Goal: Task Accomplishment & Management: Use online tool/utility

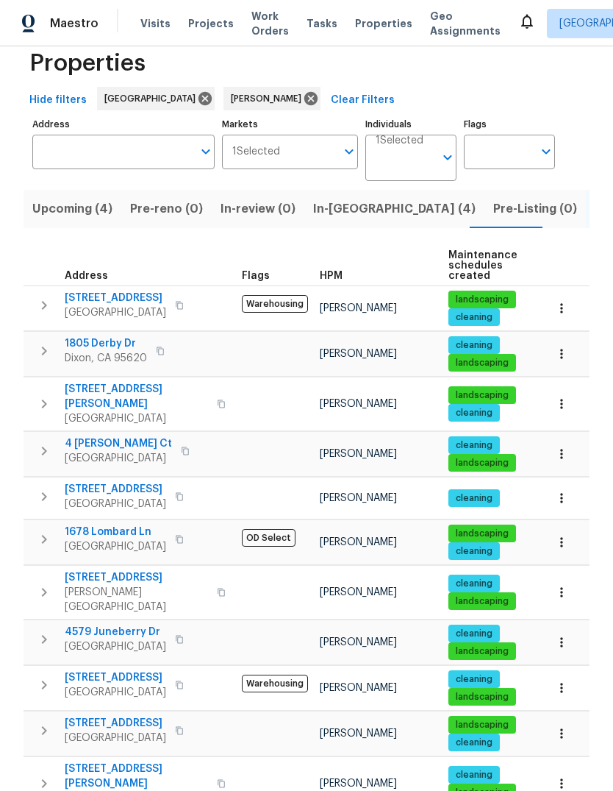
scroll to position [29, 0]
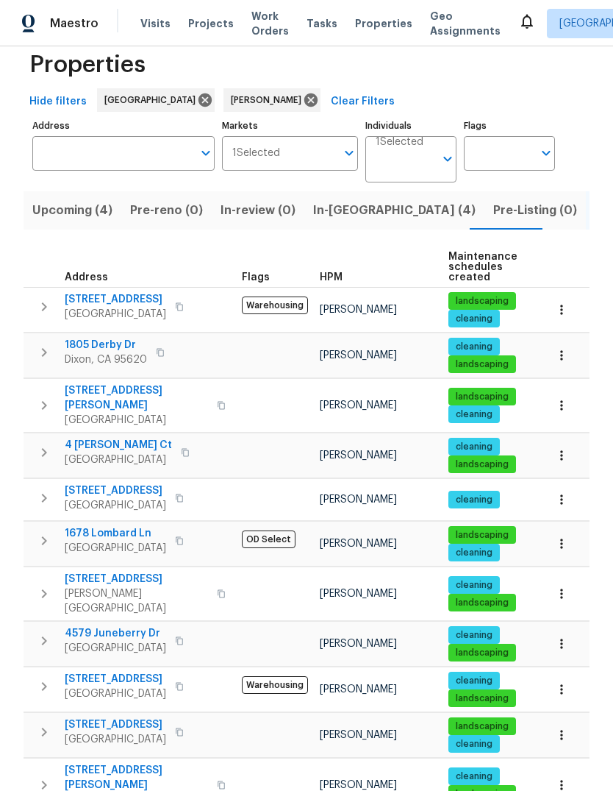
click at [49, 362] on button "button" at bounding box center [43, 352] width 29 height 29
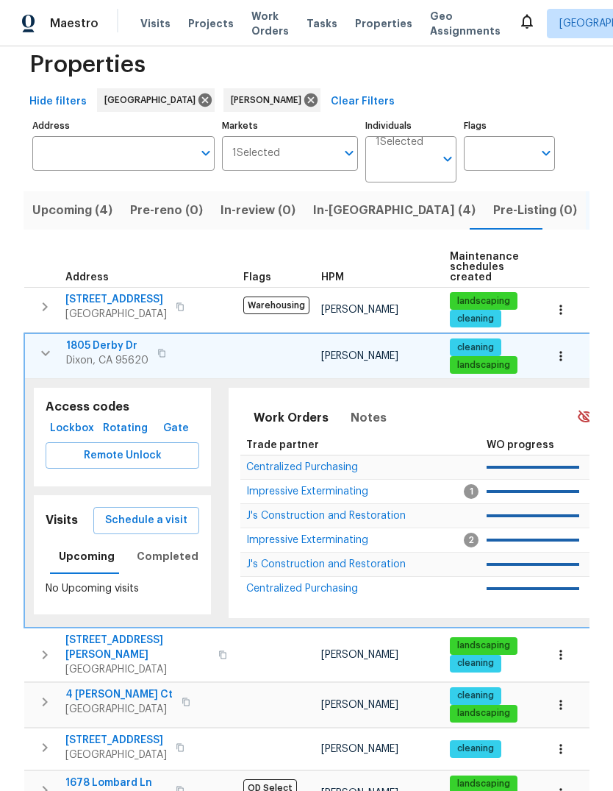
click at [114, 523] on span "Schedule a visit" at bounding box center [146, 520] width 82 height 18
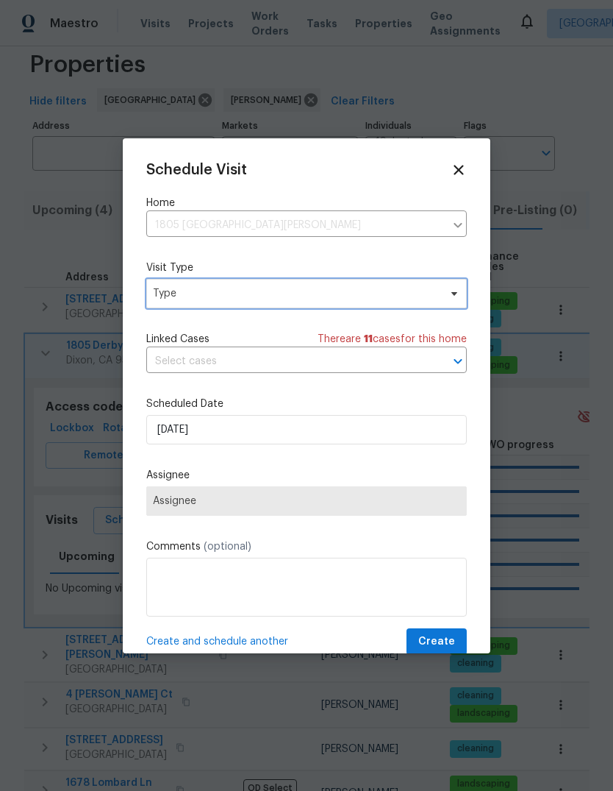
click at [407, 302] on span "Type" at bounding box center [306, 293] width 321 height 29
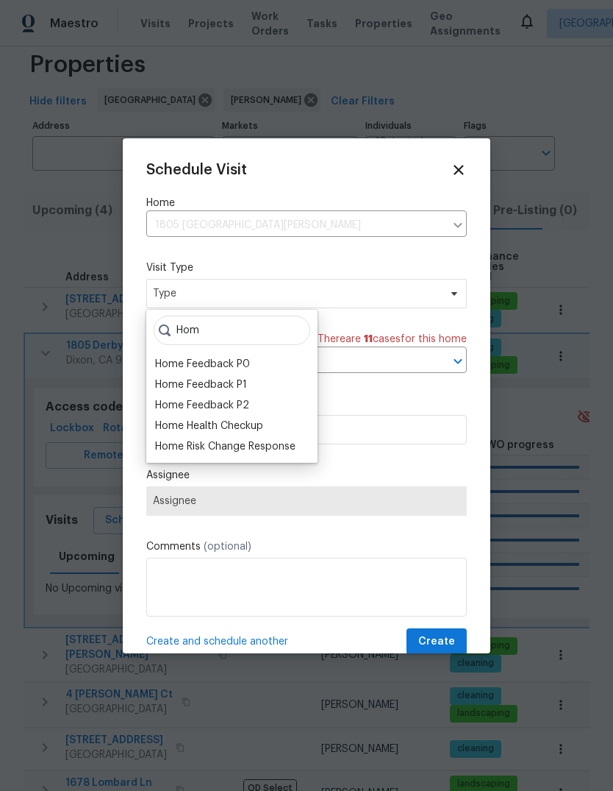
type input "Hom"
click at [262, 421] on div "Home Health Checkup" at bounding box center [209, 426] width 108 height 15
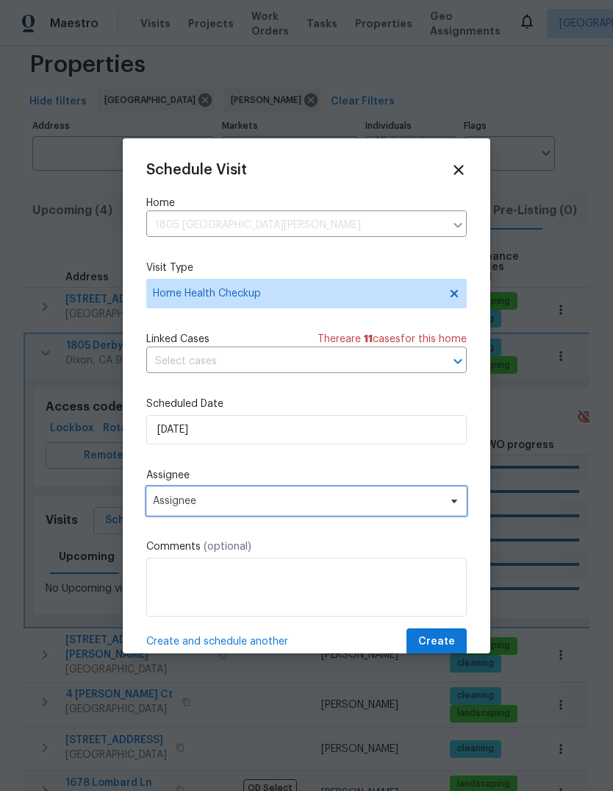
click at [439, 507] on span "Assignee" at bounding box center [297, 501] width 288 height 12
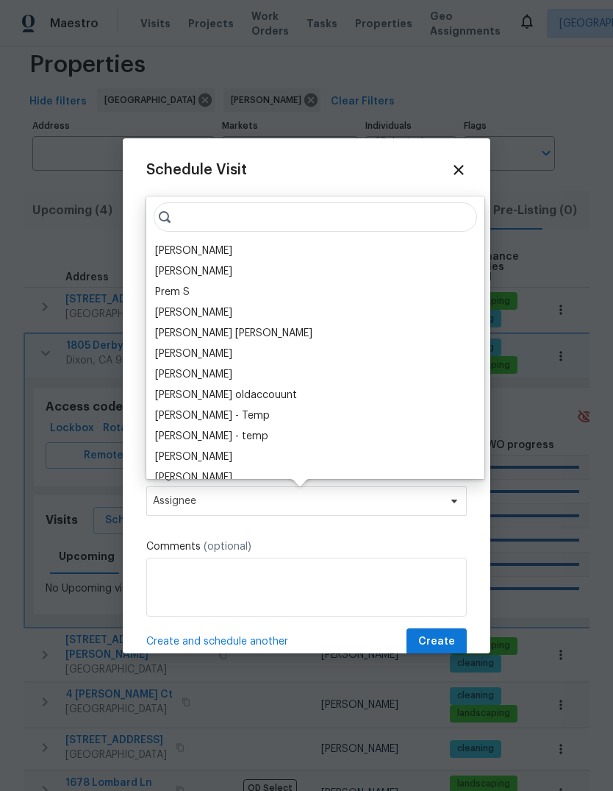
click at [229, 252] on div "[PERSON_NAME]" at bounding box center [193, 250] width 77 height 15
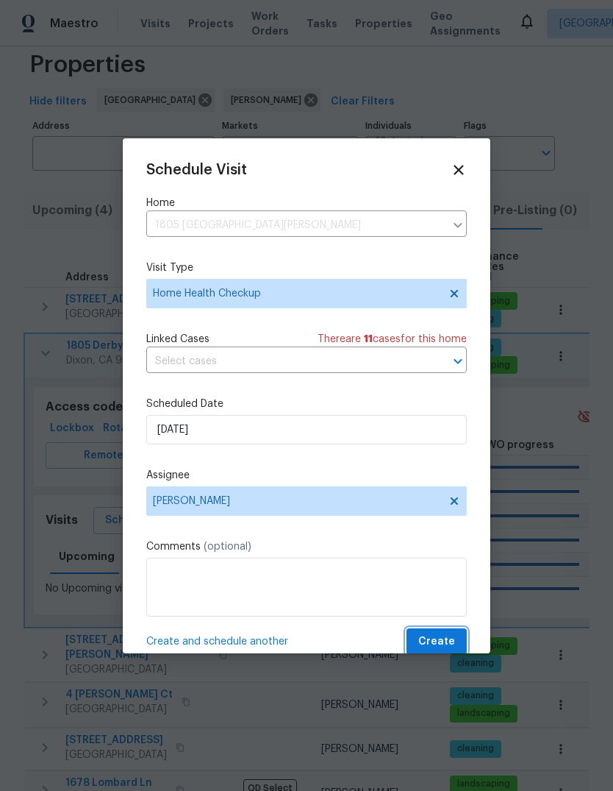
click at [451, 643] on span "Create" at bounding box center [437, 642] width 37 height 18
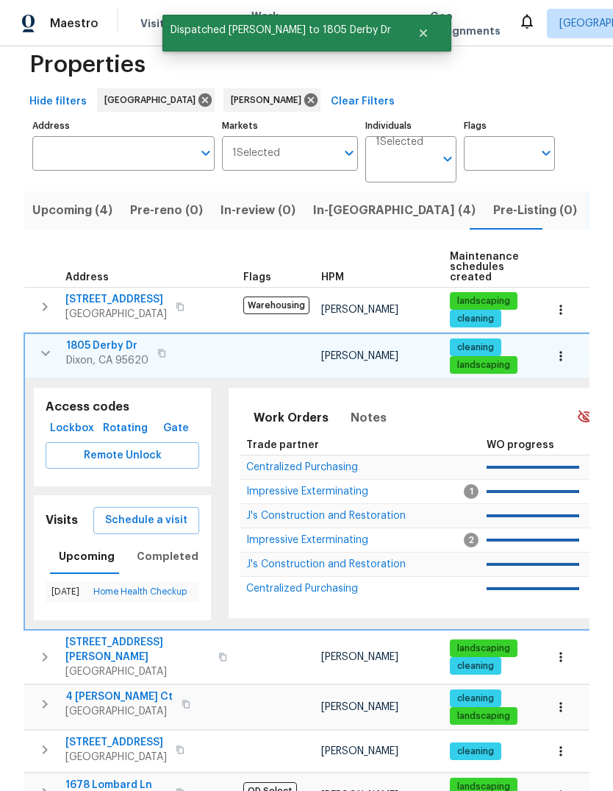
click at [40, 357] on icon "button" at bounding box center [46, 353] width 18 height 18
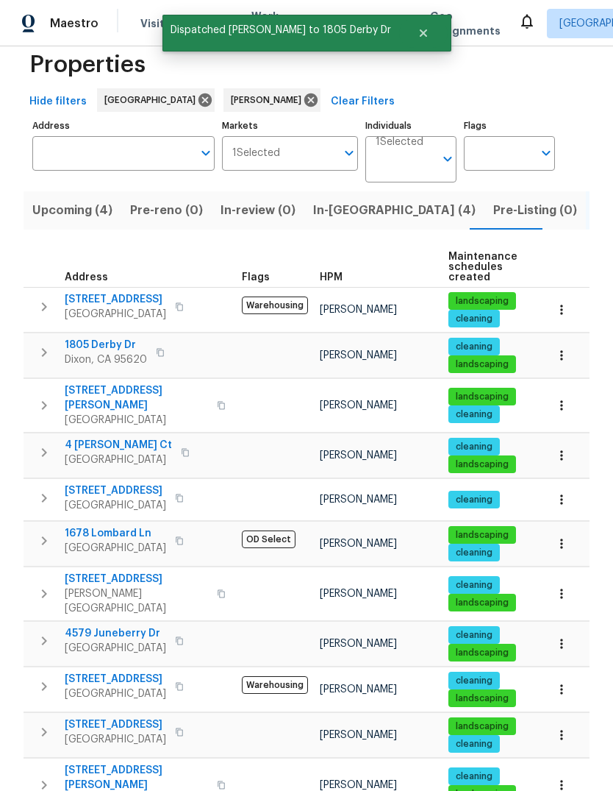
scroll to position [55, 0]
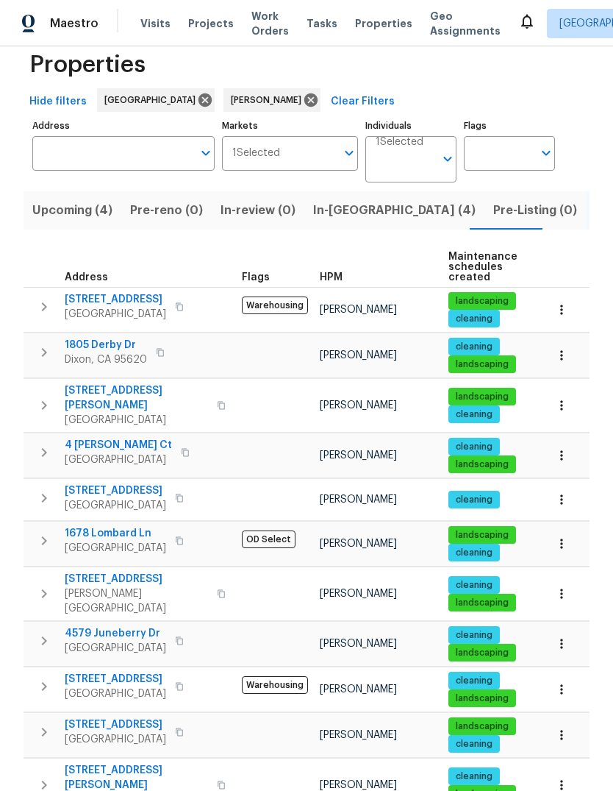
click at [43, 585] on icon "button" at bounding box center [44, 594] width 18 height 18
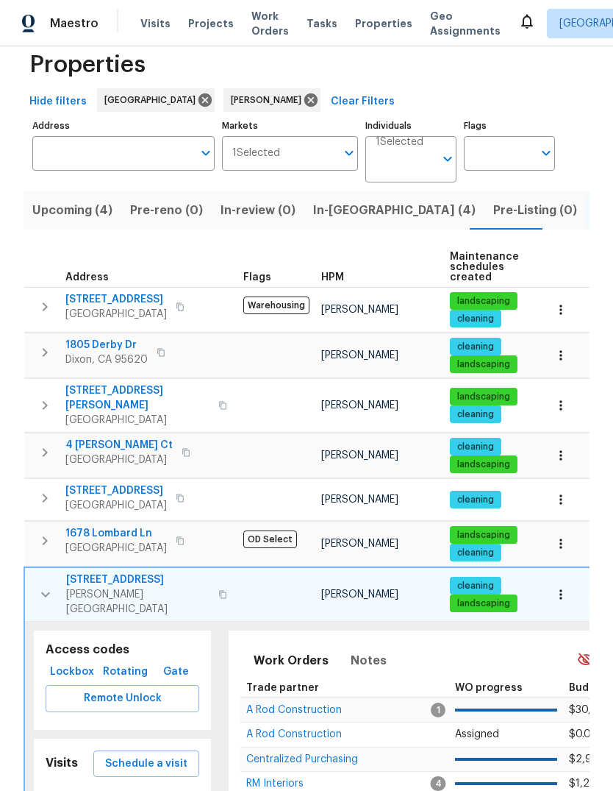
click at [170, 755] on span "Schedule a visit" at bounding box center [146, 764] width 82 height 18
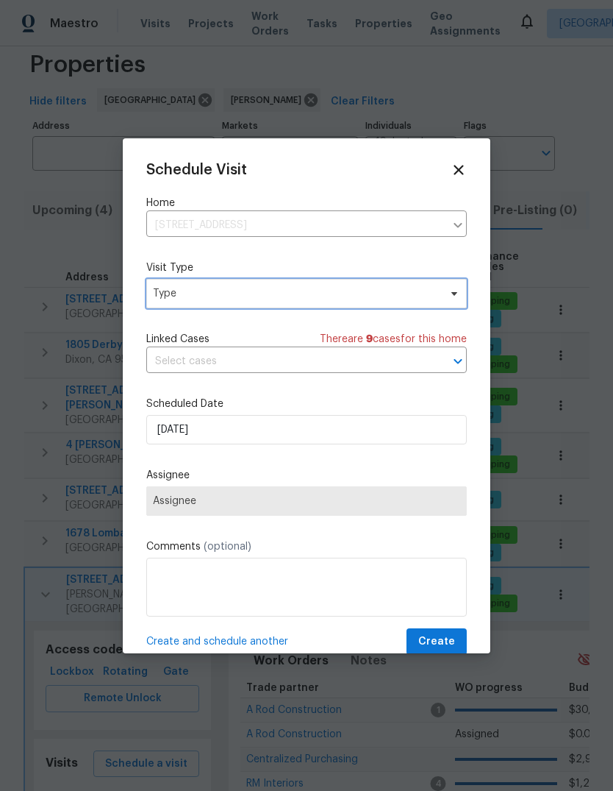
click at [413, 297] on span "Type" at bounding box center [296, 293] width 286 height 15
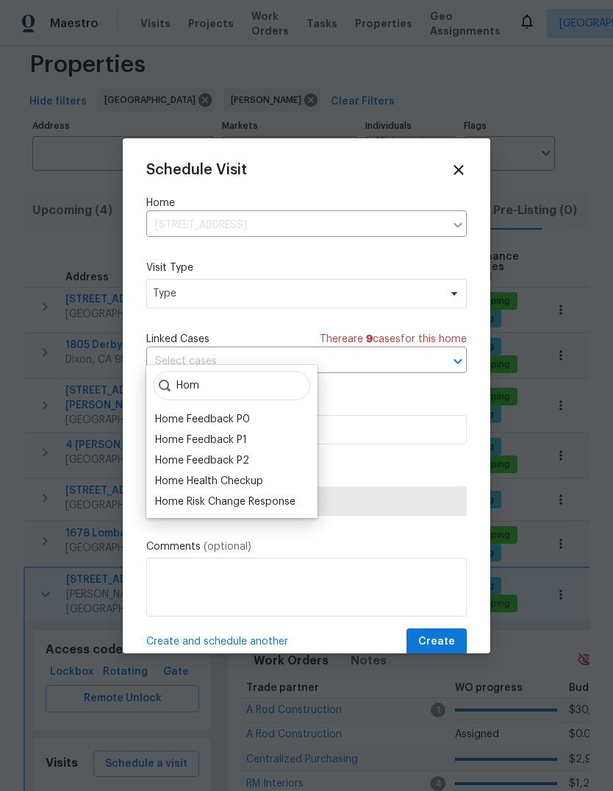
type input "Hom"
click at [259, 474] on div "Home Health Checkup" at bounding box center [209, 481] width 108 height 15
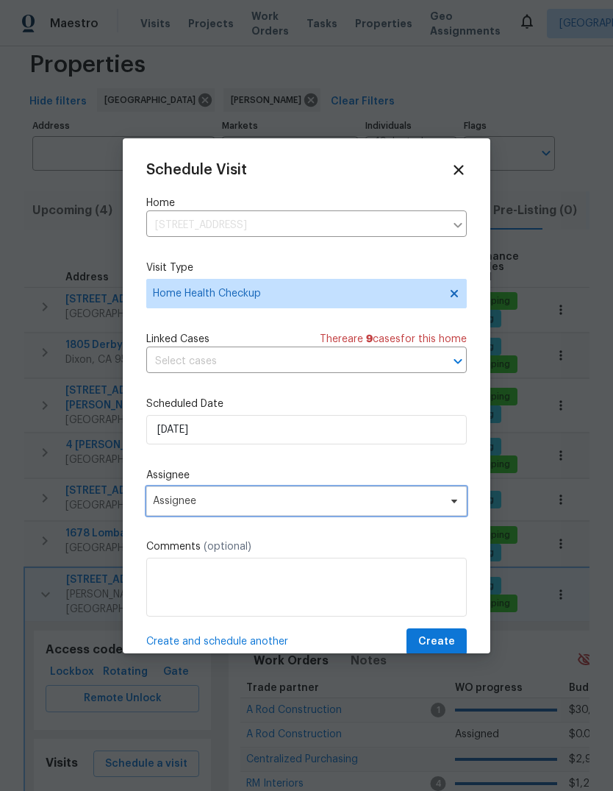
click at [439, 514] on span "Assignee" at bounding box center [306, 500] width 321 height 29
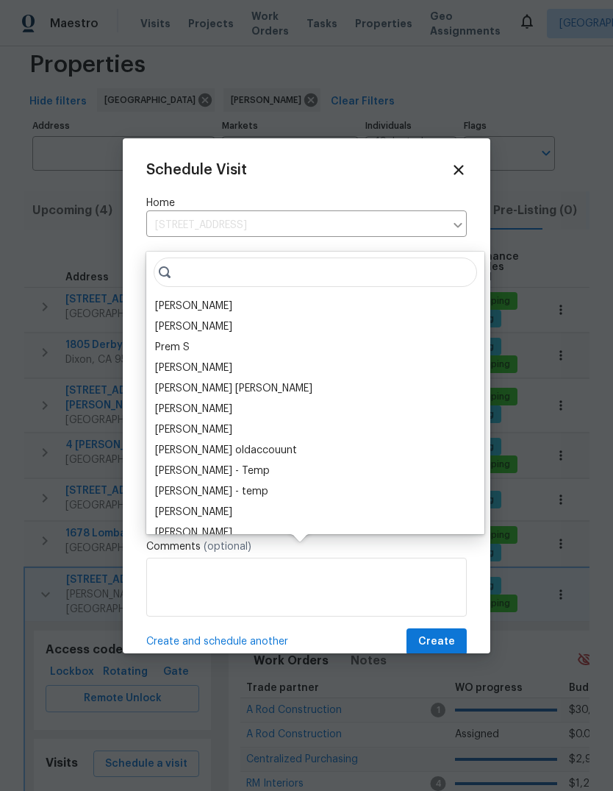
click at [253, 296] on div "[PERSON_NAME]" at bounding box center [316, 306] width 330 height 21
click at [177, 299] on div "[PERSON_NAME]" at bounding box center [193, 306] width 77 height 15
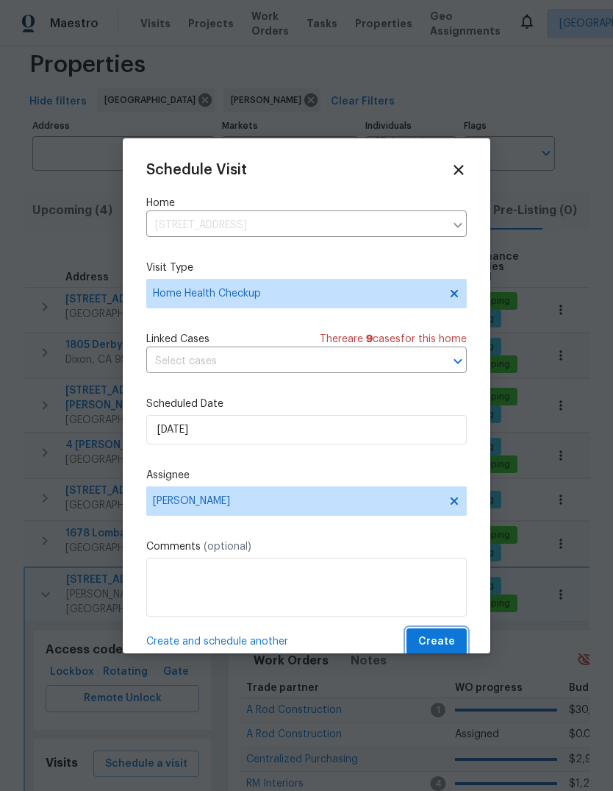
click at [449, 644] on span "Create" at bounding box center [437, 642] width 37 height 18
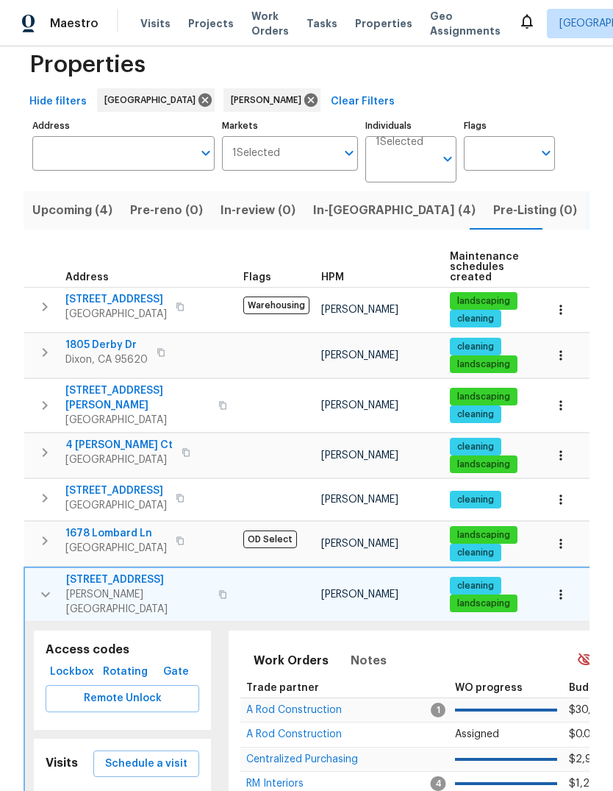
click at [40, 585] on icon "button" at bounding box center [46, 594] width 18 height 18
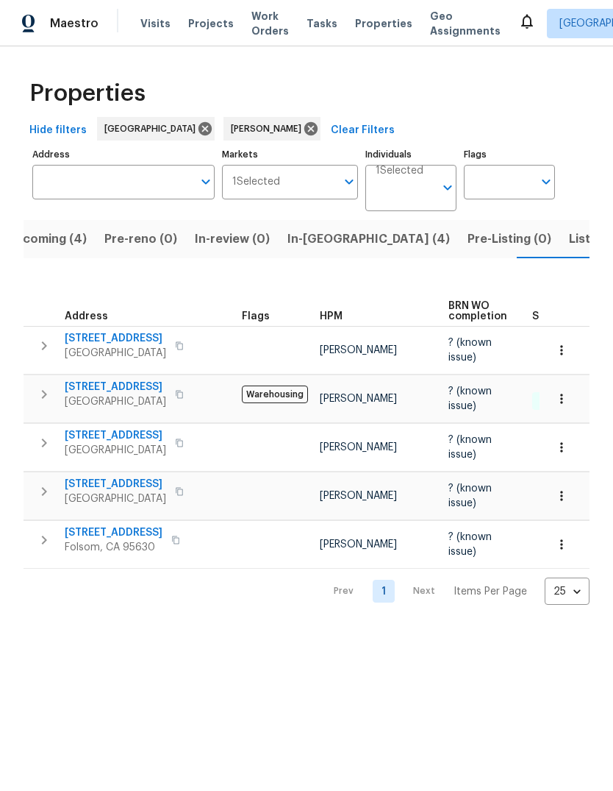
click at [569, 234] on span "Listed (11)" at bounding box center [598, 239] width 58 height 21
